Goal: Find specific page/section: Find specific page/section

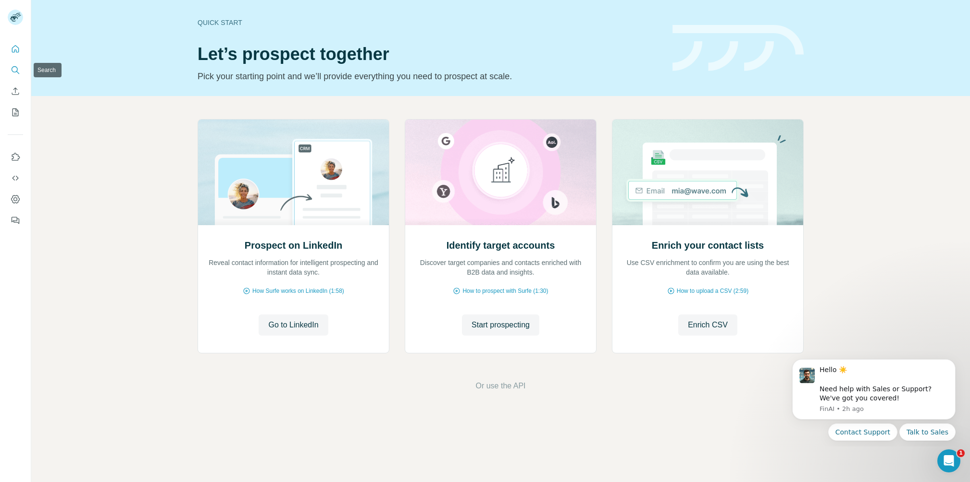
click at [17, 72] on icon "Search" at bounding box center [17, 72] width 3 height 3
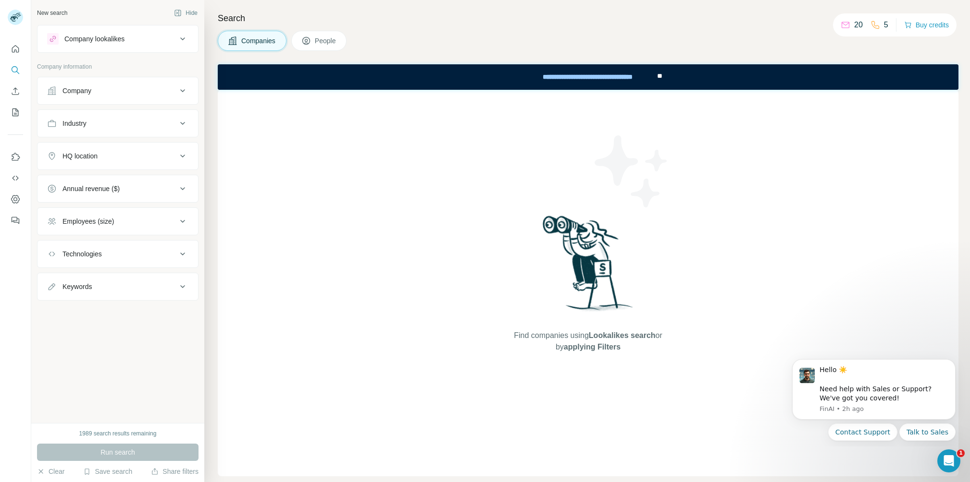
click at [328, 45] on span "People" at bounding box center [326, 41] width 22 height 10
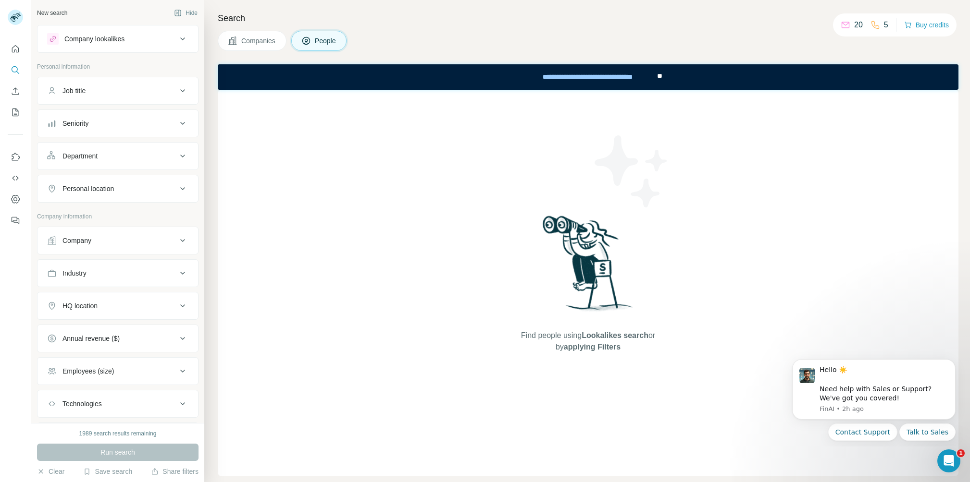
click at [324, 41] on span "People" at bounding box center [326, 41] width 22 height 10
click at [14, 69] on icon "Search" at bounding box center [16, 70] width 10 height 10
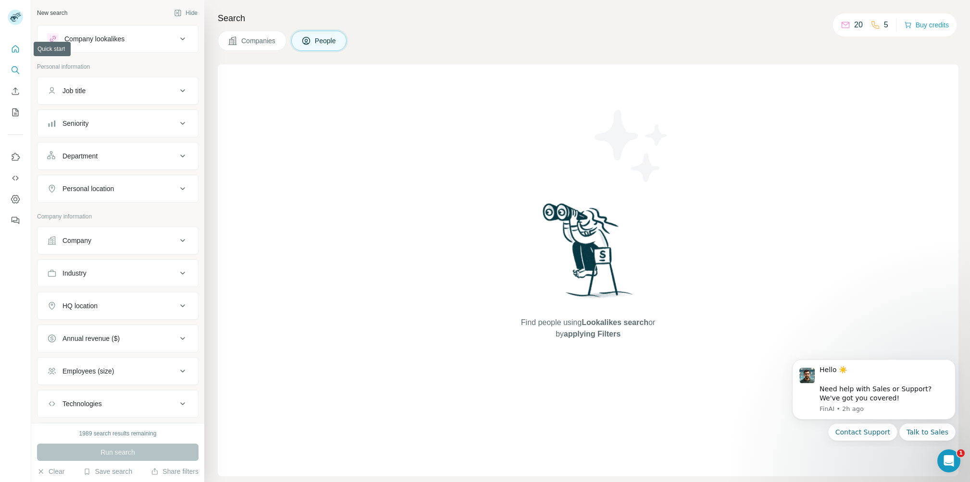
click at [19, 52] on icon "Quick start" at bounding box center [16, 49] width 10 height 10
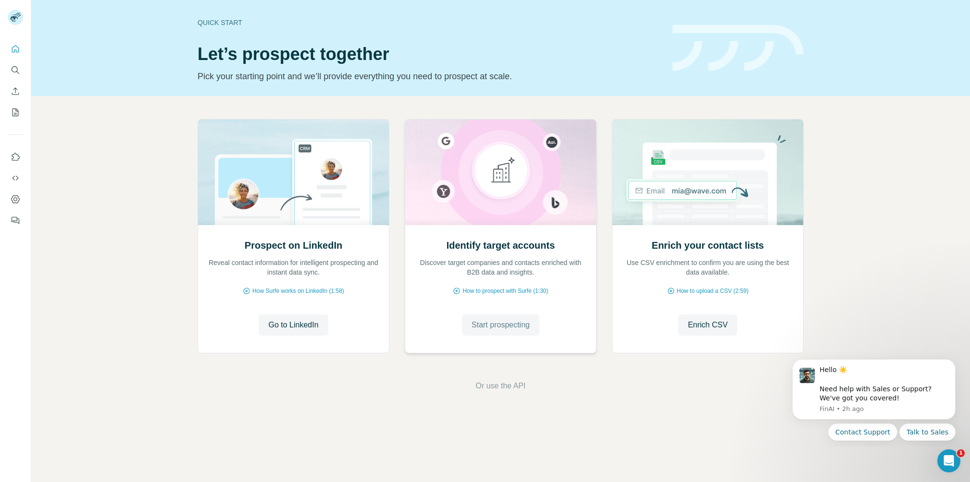
click at [516, 326] on span "Start prospecting" at bounding box center [500, 326] width 58 height 12
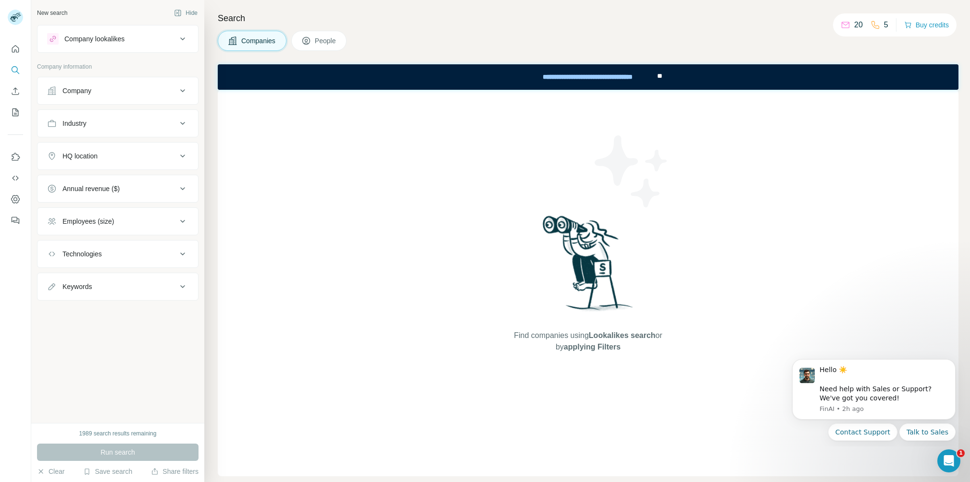
click at [339, 52] on div "Search Companies People Find companies using Lookalikes search or by applying F…" at bounding box center [586, 241] width 765 height 482
click at [325, 41] on span "People" at bounding box center [326, 41] width 22 height 10
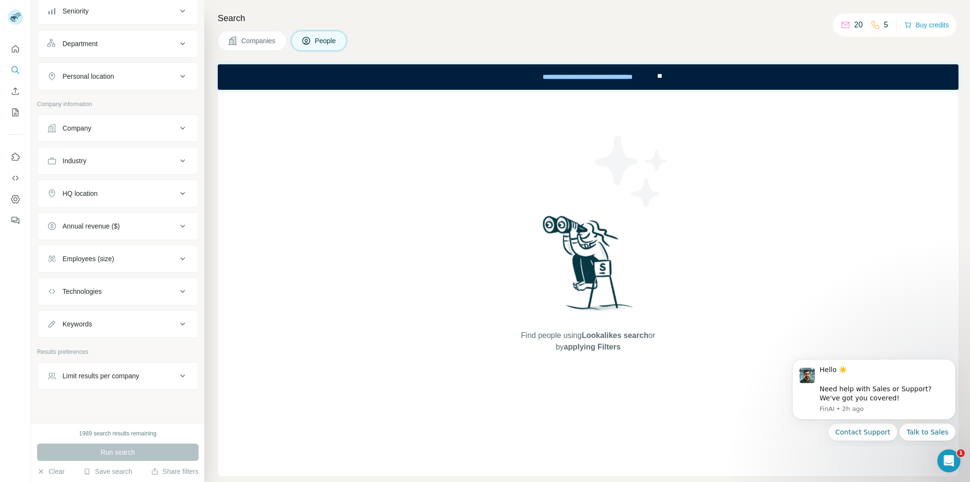
scroll to position [123, 0]
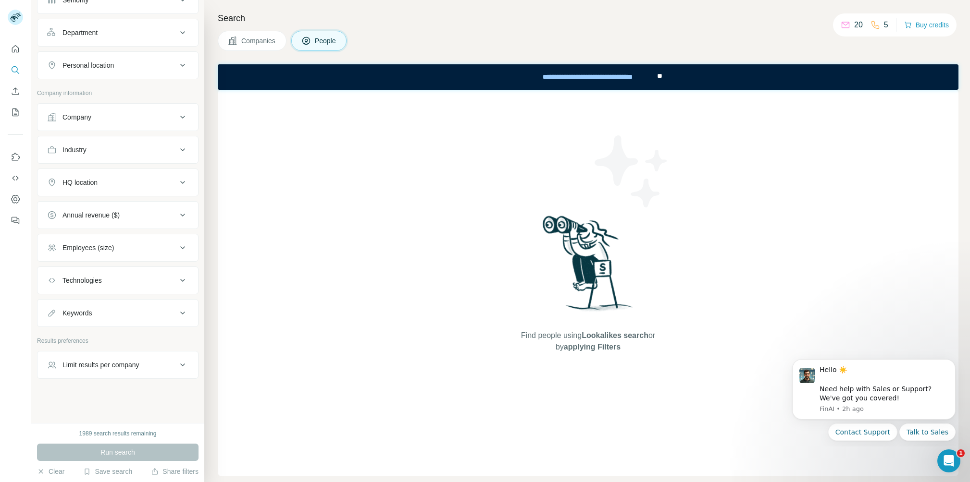
click at [325, 44] on span "People" at bounding box center [326, 41] width 22 height 10
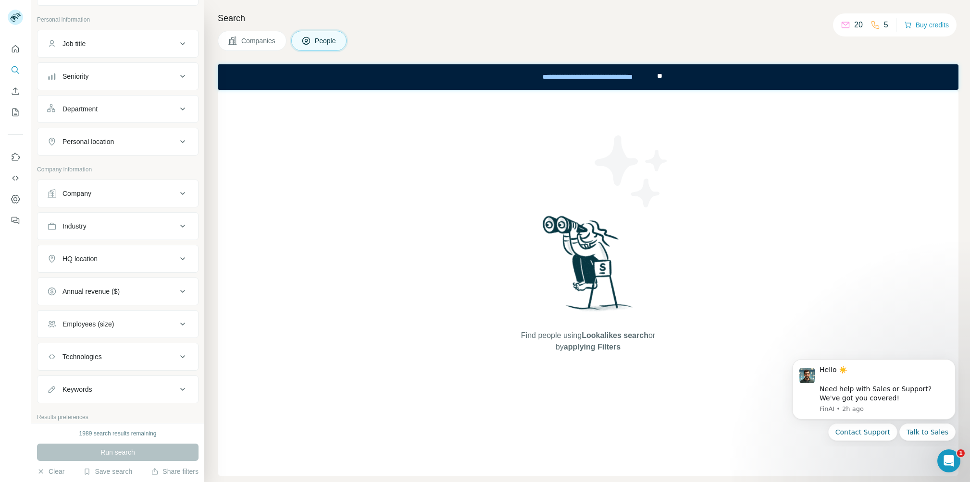
scroll to position [0, 0]
